Goal: Task Accomplishment & Management: Use online tool/utility

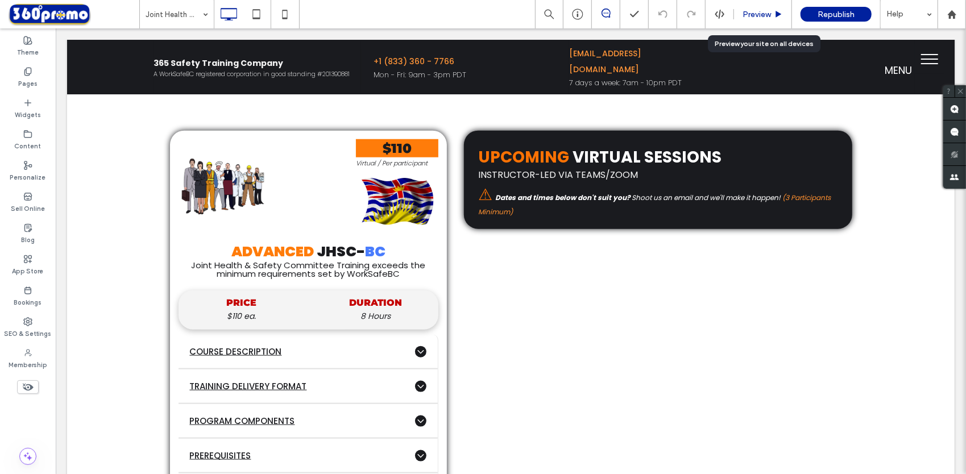
click at [768, 6] on div "Preview" at bounding box center [763, 14] width 58 height 28
click at [762, 20] on div "Preview" at bounding box center [763, 14] width 58 height 28
click at [769, 10] on span "Preview" at bounding box center [757, 15] width 28 height 10
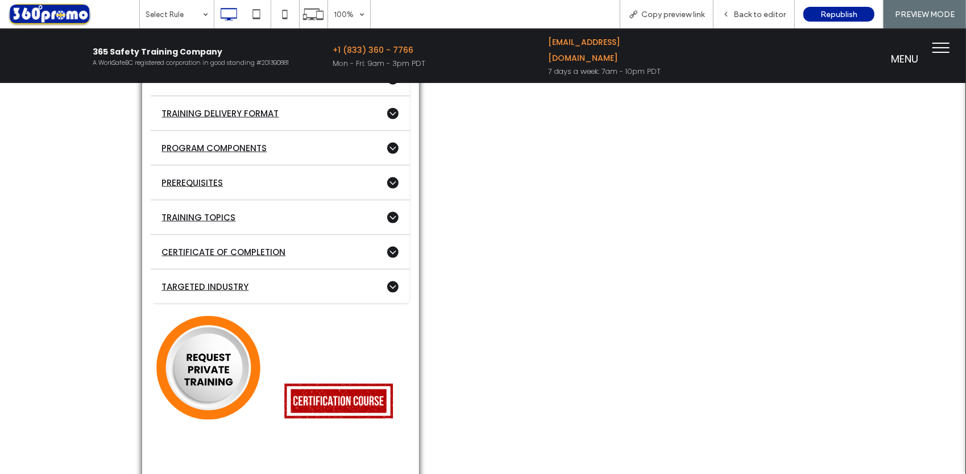
scroll to position [967, 0]
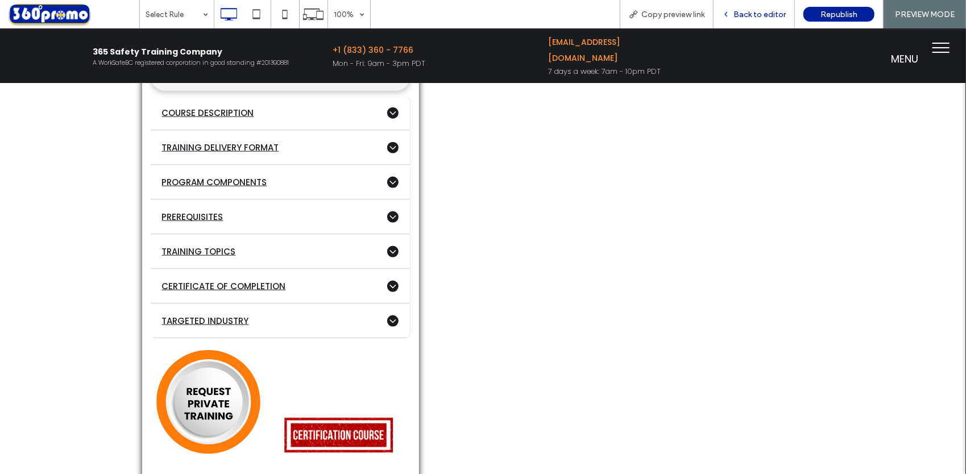
drag, startPoint x: 750, startPoint y: 16, endPoint x: 735, endPoint y: 12, distance: 15.9
click at [750, 16] on span "Back to editor" at bounding box center [760, 15] width 52 height 10
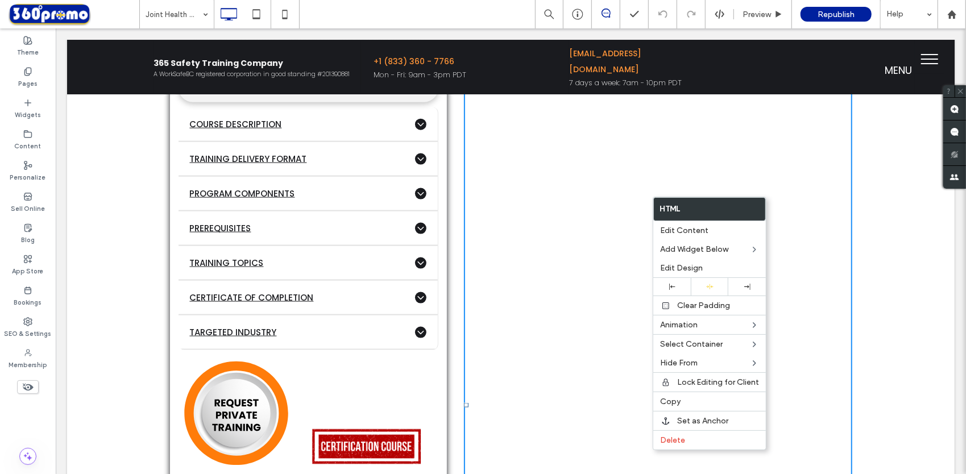
click at [108, 150] on div "Click To Paste Click To Paste $110 Virtual / Per participant Click To Paste ADV…" at bounding box center [511, 349] width 888 height 960
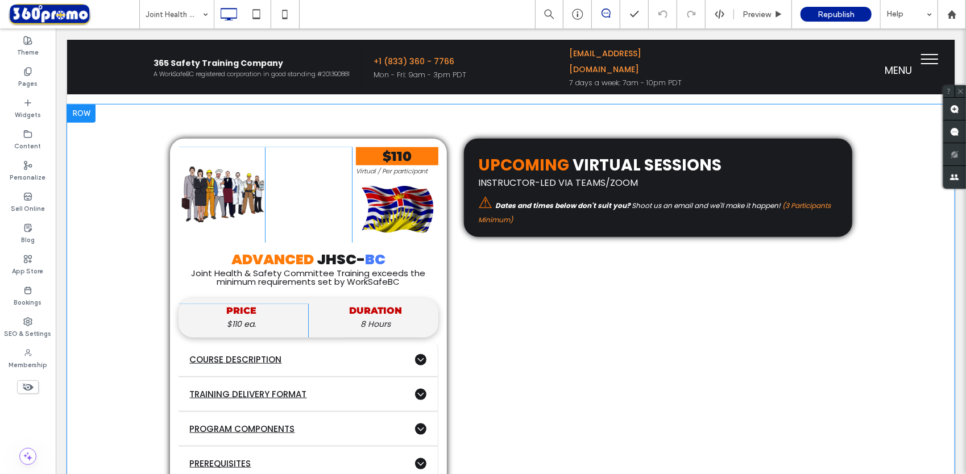
scroll to position [682, 0]
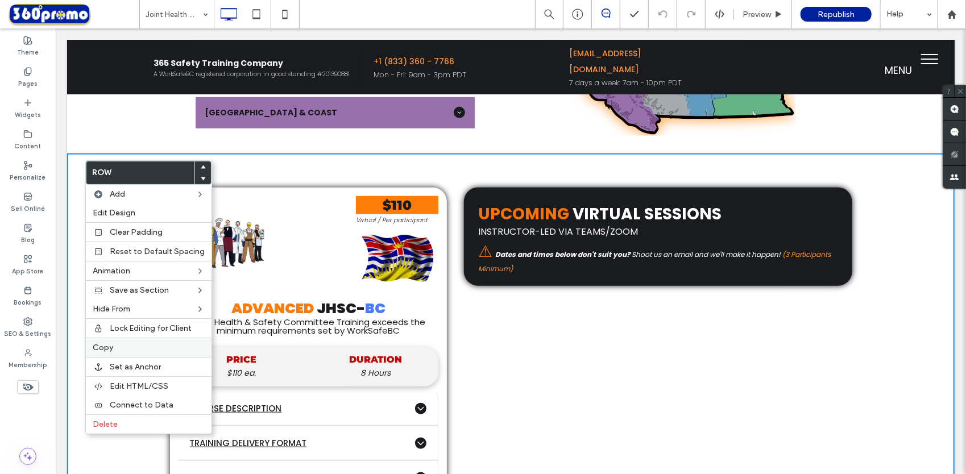
click at [112, 343] on span "Copy" at bounding box center [103, 348] width 20 height 10
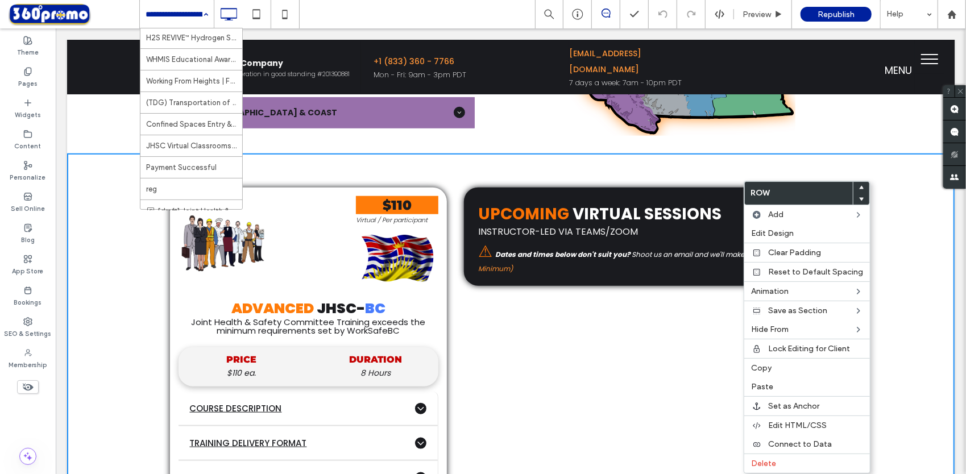
scroll to position [433, 0]
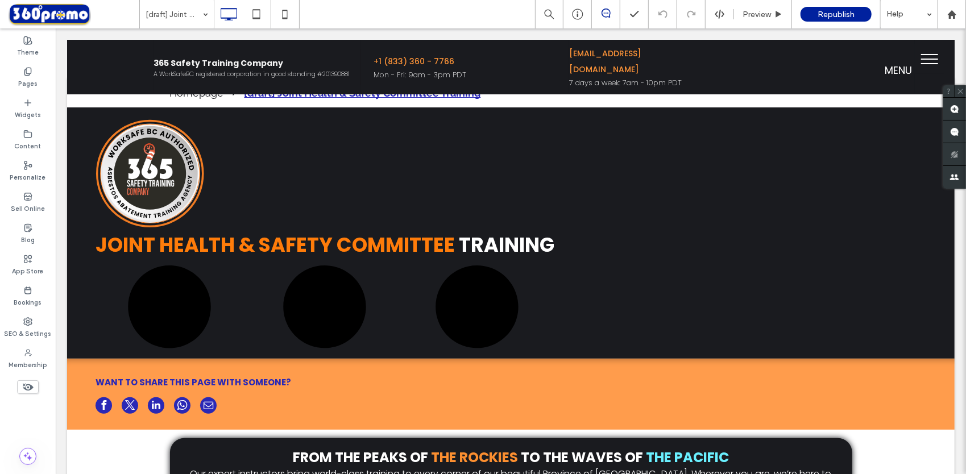
drag, startPoint x: 55, startPoint y: 28, endPoint x: 607, endPoint y: 347, distance: 637.2
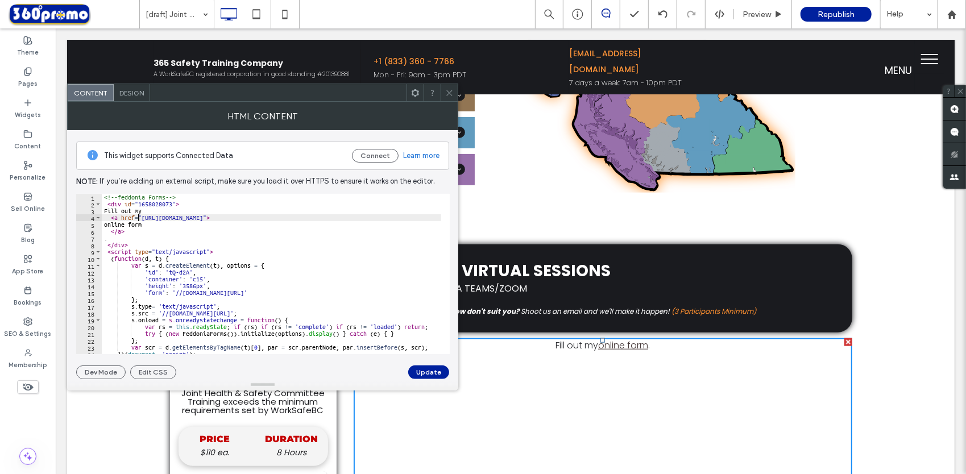
click at [138, 218] on div "<!-- feddonia Forms --> < div id = "1658028073" > Fill out my < a href = "https…" at bounding box center [272, 281] width 340 height 175
click at [251, 254] on div "<!-- feddonia Forms --> < div id = "1658028073" > Fill out my < a href = "https…" at bounding box center [272, 281] width 340 height 175
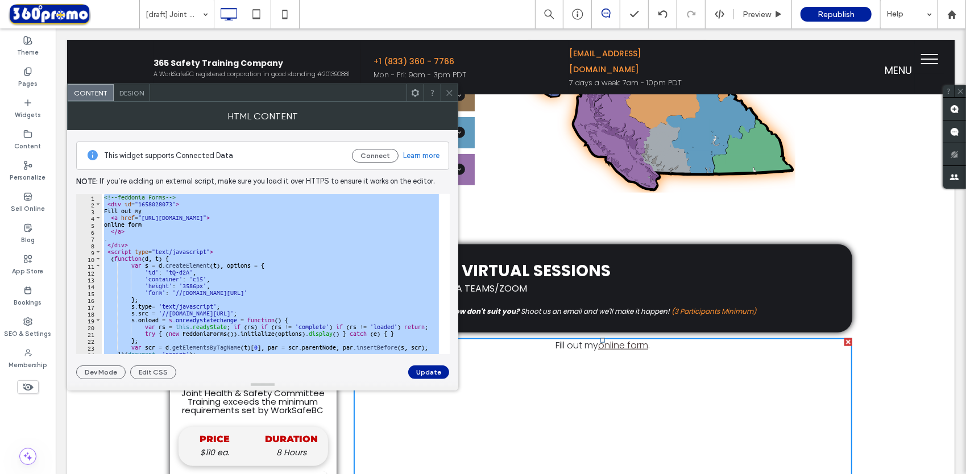
scroll to position [64, 0]
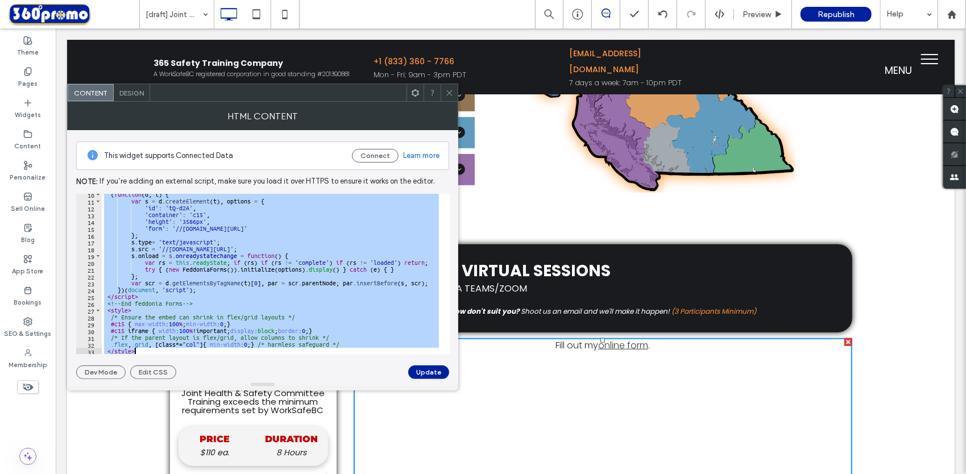
click at [184, 332] on div "( function ( d , t ) { var s = d . createElement ( t ) , options = { 'id' : 'tQ…" at bounding box center [272, 274] width 340 height 160
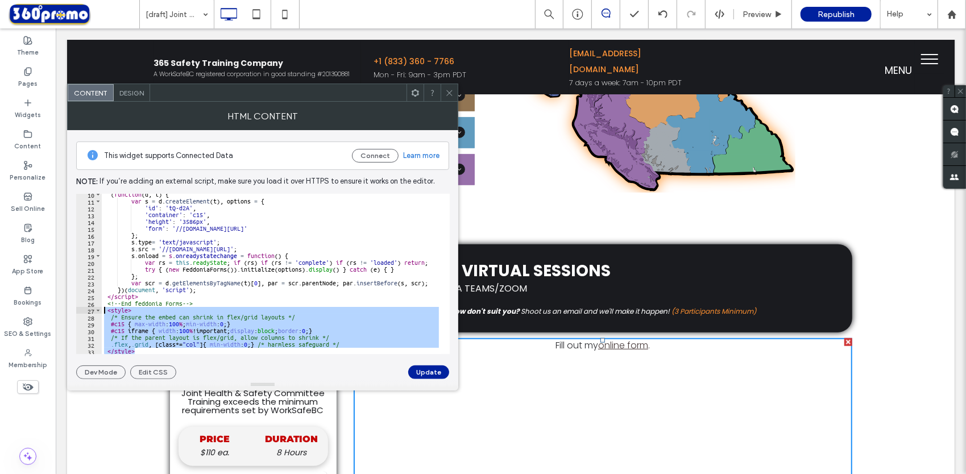
drag, startPoint x: 150, startPoint y: 353, endPoint x: 94, endPoint y: 310, distance: 70.2
click at [94, 310] on div "**********" at bounding box center [263, 274] width 374 height 160
type textarea "**********"
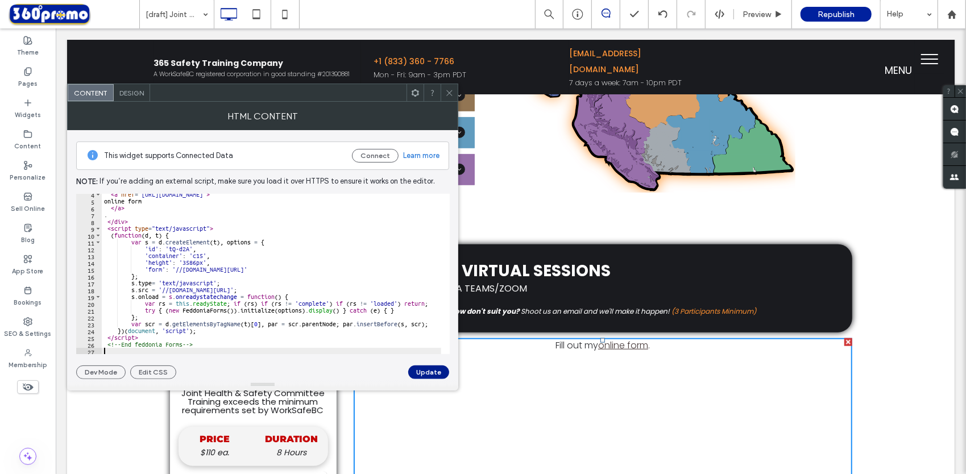
scroll to position [16, 0]
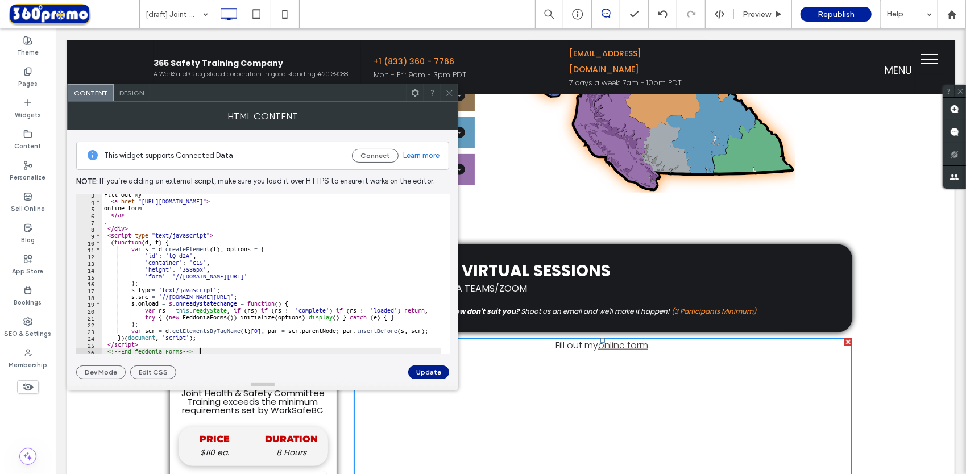
click at [434, 372] on button "Update" at bounding box center [428, 373] width 41 height 14
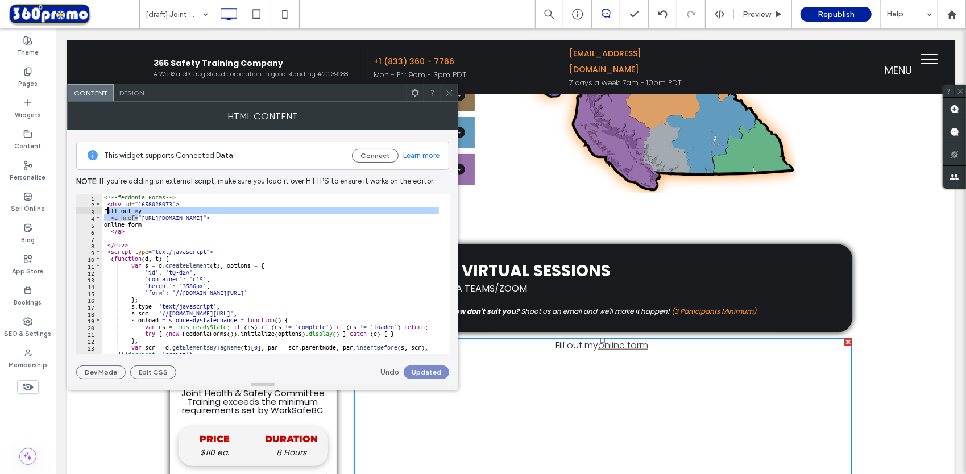
drag, startPoint x: 136, startPoint y: 217, endPoint x: 106, endPoint y: 213, distance: 31.0
click at [106, 213] on div "<!-- feddonia Forms --> < div id = "1658028073" > Fill out my < a href = "https…" at bounding box center [272, 281] width 340 height 175
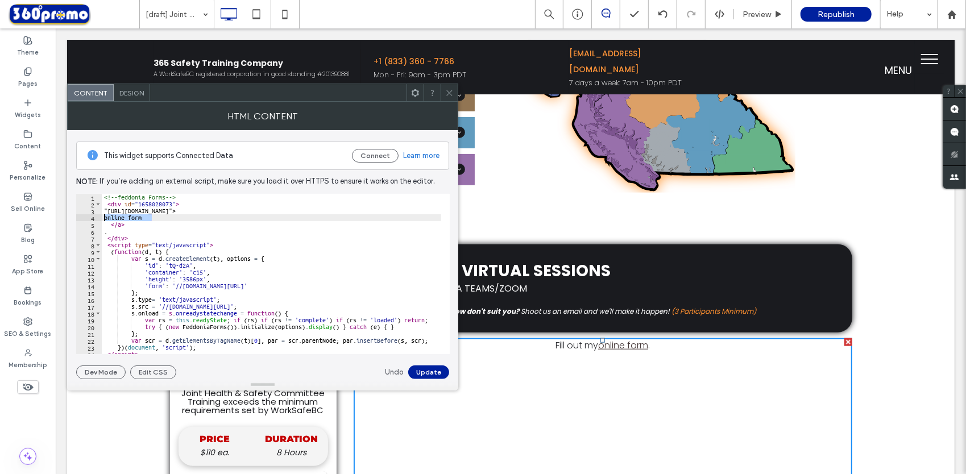
drag, startPoint x: 169, startPoint y: 217, endPoint x: 97, endPoint y: 217, distance: 72.8
click at [97, 217] on div "**********" at bounding box center [263, 274] width 374 height 160
type textarea "**********"
drag, startPoint x: 147, startPoint y: 227, endPoint x: 86, endPoint y: 218, distance: 61.5
click at [86, 218] on div "1 2 3 4 5 6 7 8 9 10 11 12 13 14 15 16 17 18 19 20 21 22 23 24 25 <!-- feddonia…" at bounding box center [263, 274] width 374 height 160
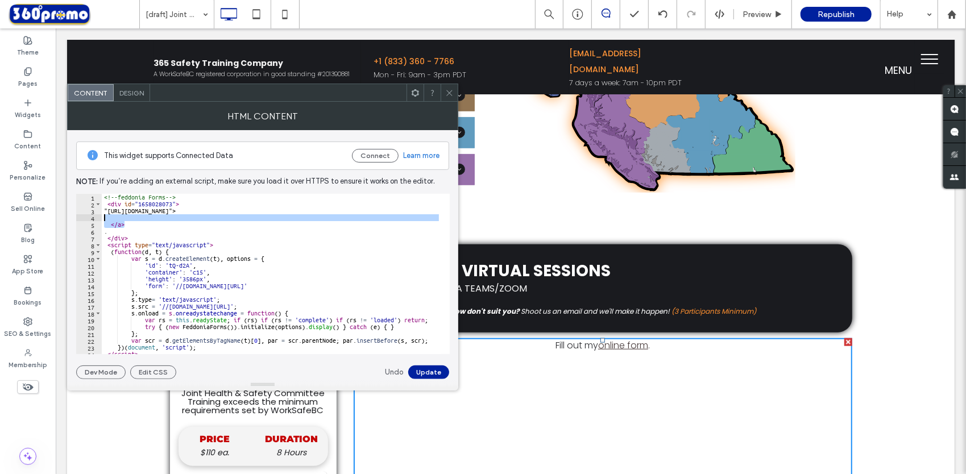
type textarea "****"
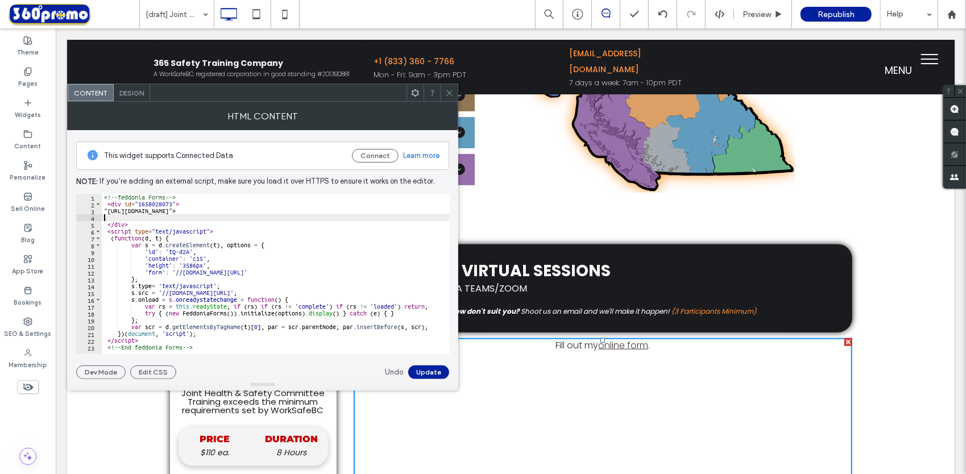
type textarea "*"
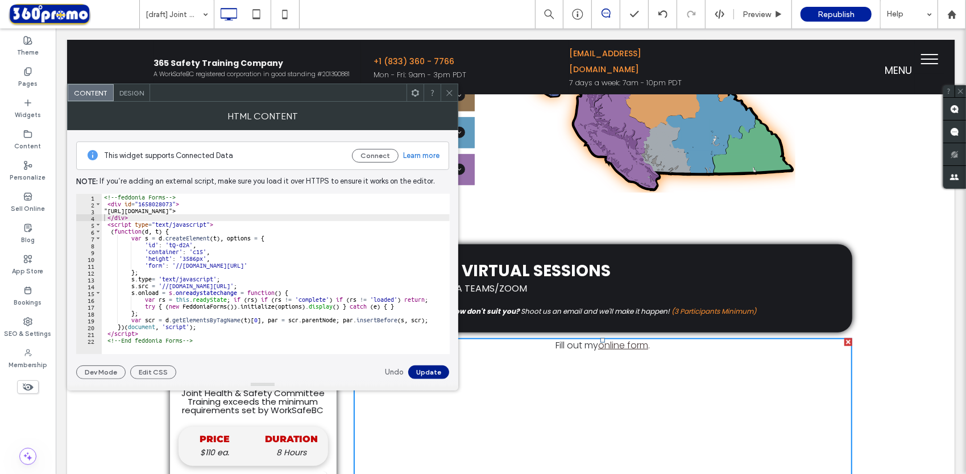
click at [419, 374] on button "Update" at bounding box center [428, 373] width 41 height 14
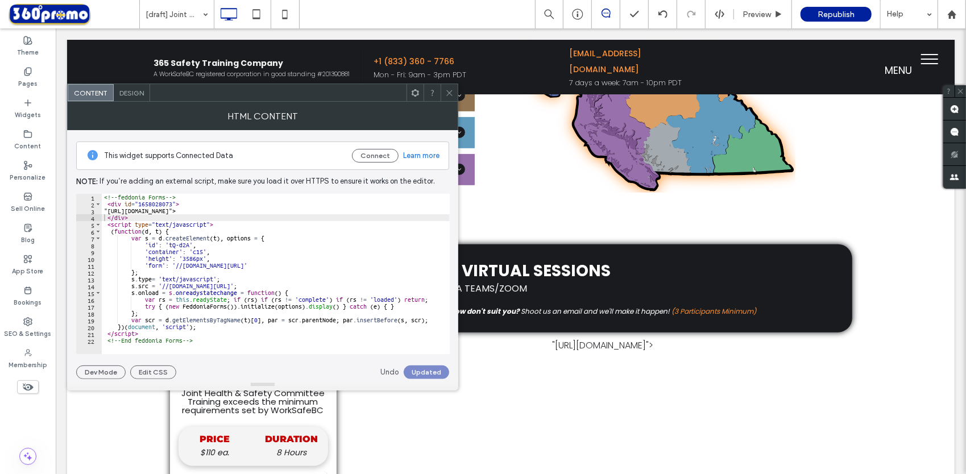
click at [278, 210] on div "<!-- feddonia Forms --> < div id = "1658028073" > "https://forms.feddonia.com/a…" at bounding box center [276, 281] width 348 height 175
click at [111, 212] on div "<!-- feddonia Forms --> < div id = "1658028073" > "https://forms.feddonia.com/a…" at bounding box center [276, 281] width 348 height 175
click at [426, 372] on button "Update" at bounding box center [428, 373] width 41 height 14
click at [322, 291] on div "<!-- feddonia Forms --> < div id = "1658028073" > https://forms.feddonia.com/ap…" at bounding box center [276, 281] width 348 height 175
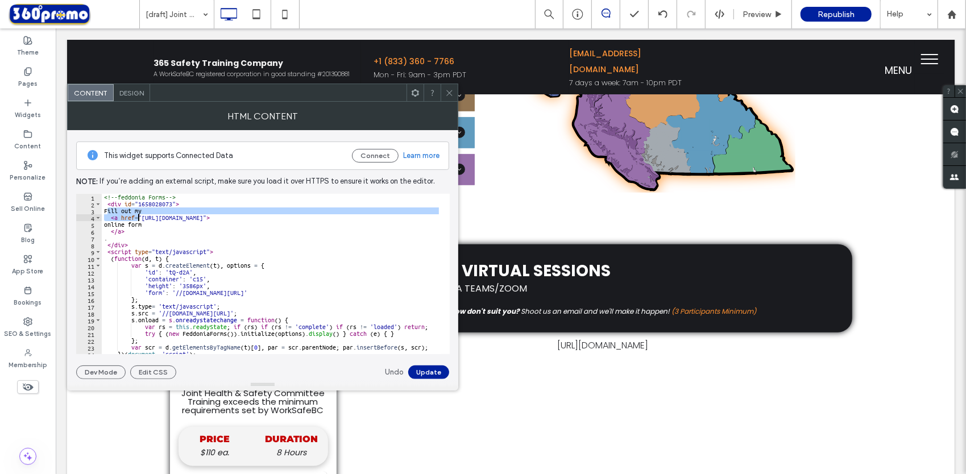
type textarea "**********"
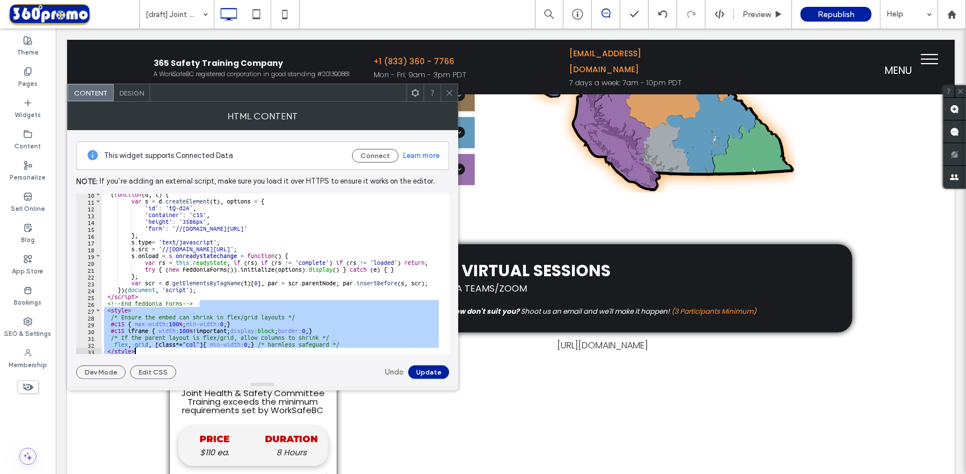
click at [449, 92] on icon at bounding box center [449, 93] width 9 height 9
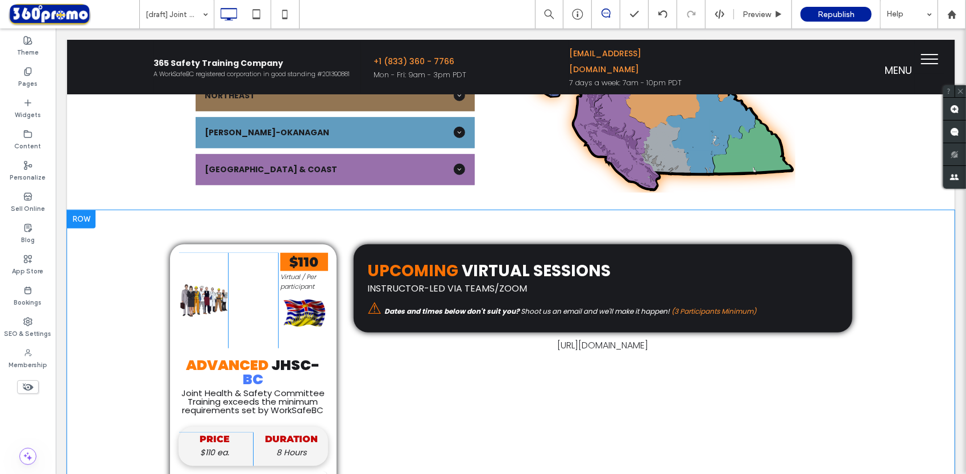
click at [669, 342] on div "https://forms.feddonia.com/app/form?id=tQ-d2A" at bounding box center [602, 345] width 499 height 14
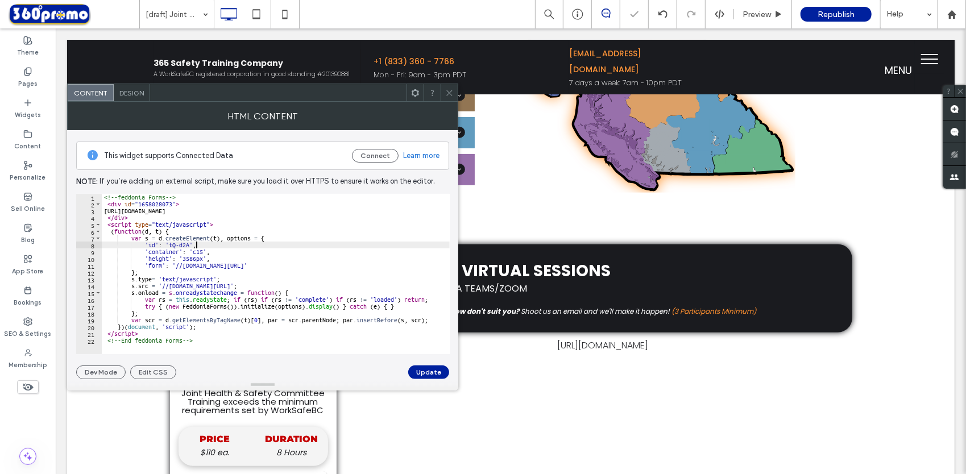
click at [336, 247] on div "<!-- feddonia Forms --> < div id = "1658028073" > https://forms.feddonia.com/ap…" at bounding box center [276, 281] width 348 height 175
type textarea "**********"
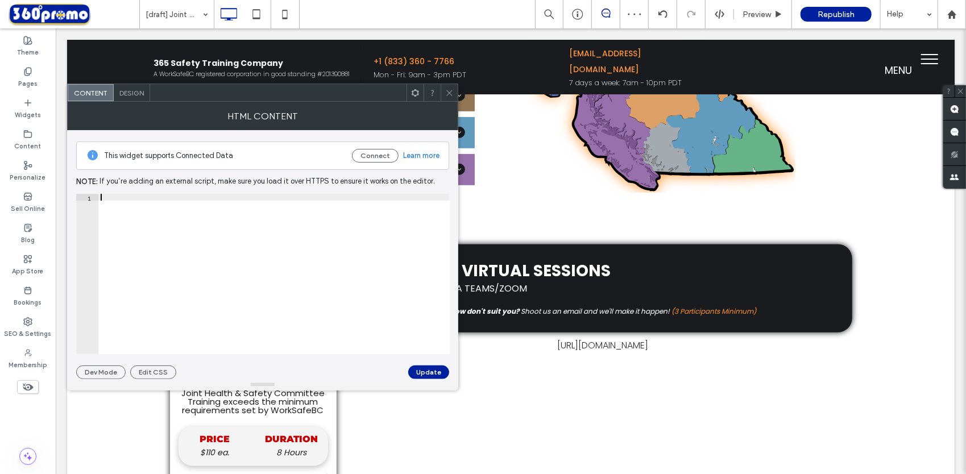
click at [432, 371] on button "Update" at bounding box center [428, 373] width 41 height 14
click at [341, 237] on div at bounding box center [273, 281] width 351 height 175
paste textarea "**********"
type textarea "**********"
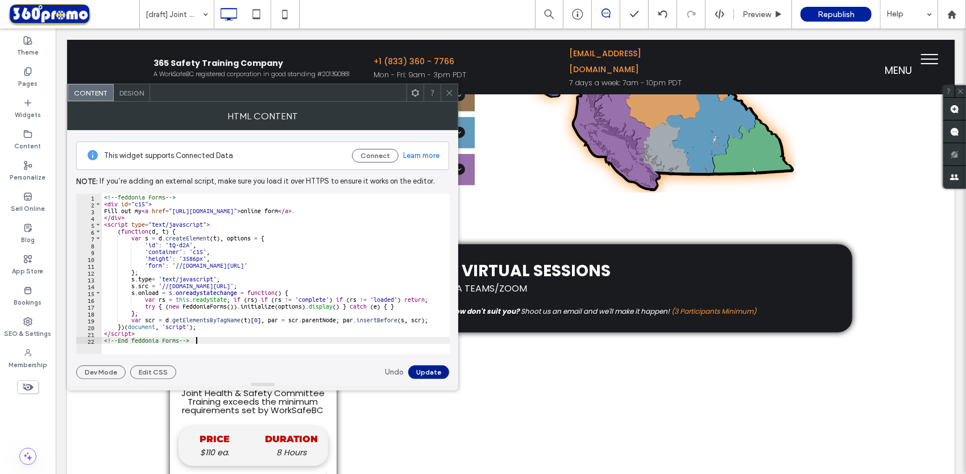
click at [432, 370] on button "Update" at bounding box center [428, 373] width 41 height 14
click at [452, 92] on icon at bounding box center [449, 93] width 9 height 9
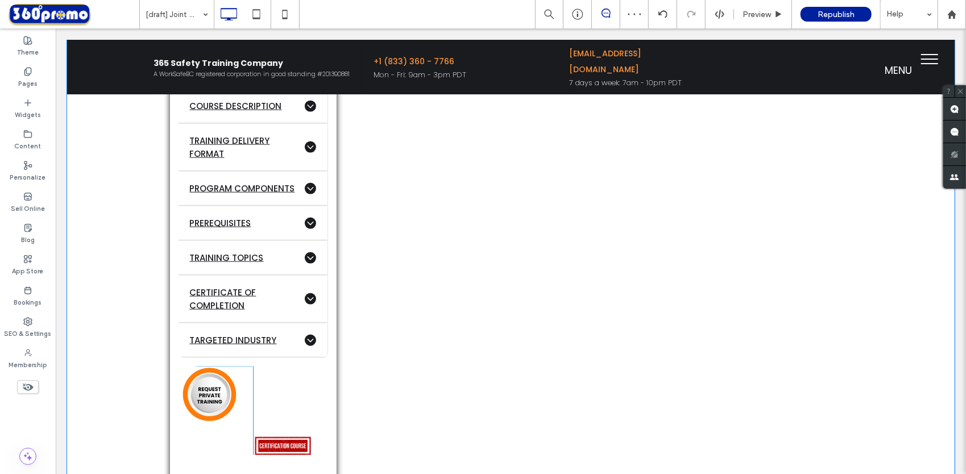
scroll to position [1024, 0]
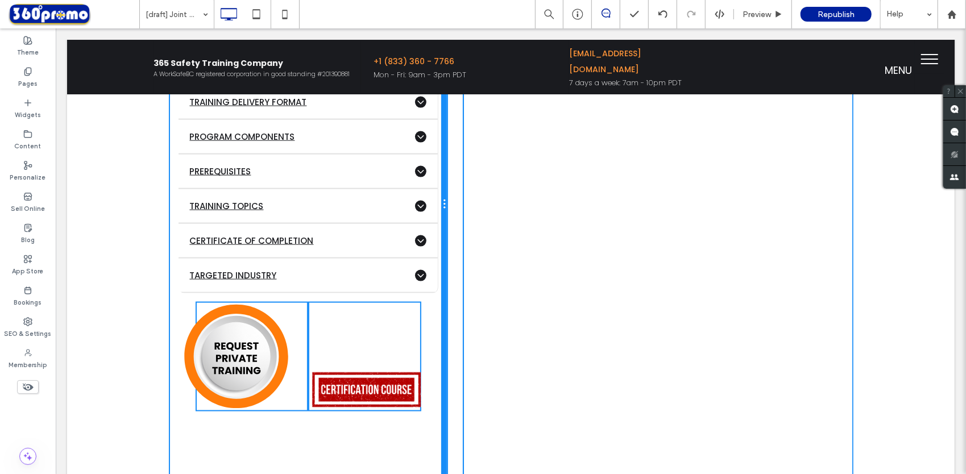
drag, startPoint x: 327, startPoint y: 226, endPoint x: 445, endPoint y: 245, distance: 119.8
click at [445, 245] on div "Click To Paste Click To Paste $110 Virtual / Per participant Click To Paste ADV…" at bounding box center [510, 204] width 682 height 717
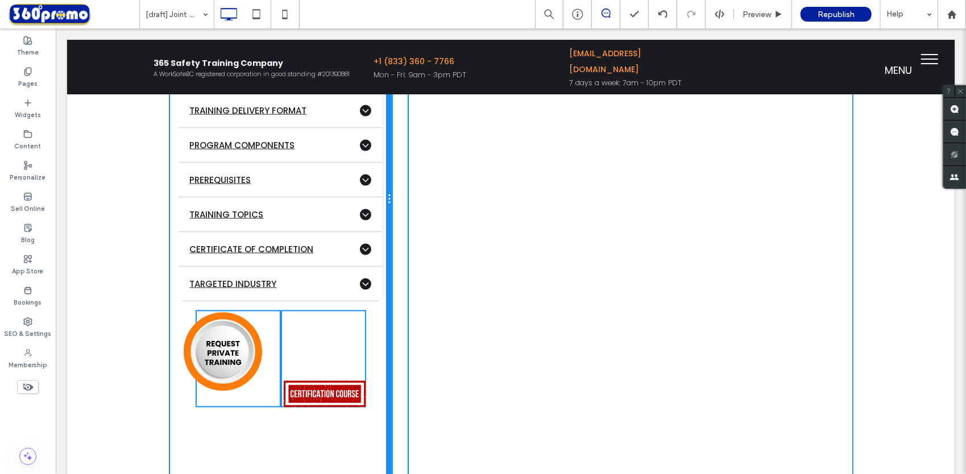
drag, startPoint x: 439, startPoint y: 198, endPoint x: 401, endPoint y: 199, distance: 38.1
click at [401, 199] on div "Click To Paste Click To Paste $110 Virtual / Per participant Click To Paste ADV…" at bounding box center [510, 199] width 682 height 706
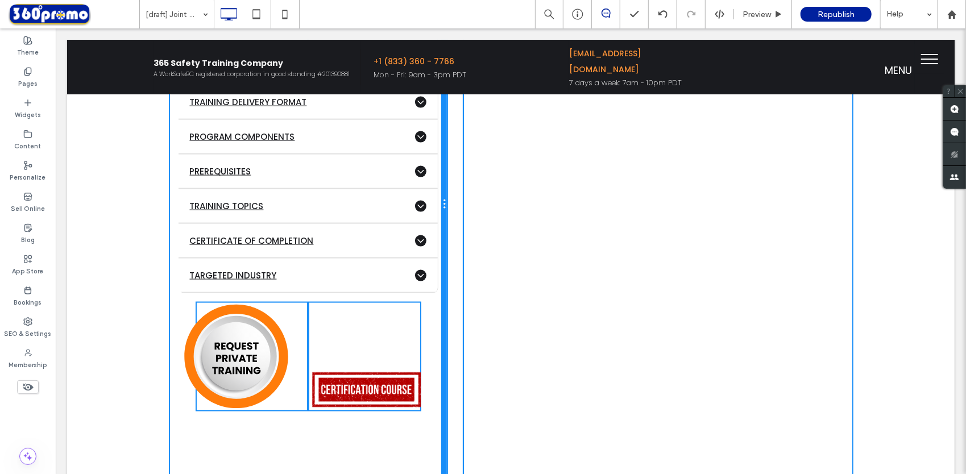
drag, startPoint x: 393, startPoint y: 188, endPoint x: 438, endPoint y: 188, distance: 45.5
click at [438, 188] on div "Click To Paste Click To Paste $110 Virtual / Per participant Click To Paste ADV…" at bounding box center [510, 204] width 682 height 717
